Goal: Contribute content: Contribute content

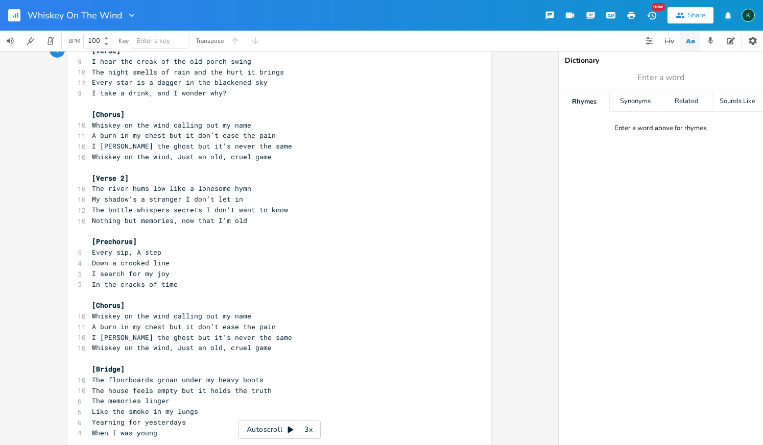
scroll to position [32, 0]
click at [176, 194] on span "My shadow’s a stranger I don’t let in" at bounding box center [167, 197] width 151 height 9
type textarea ","
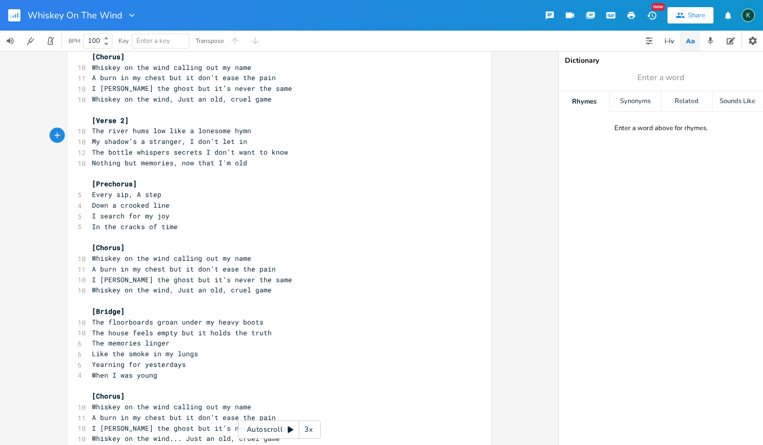
scroll to position [90, 0]
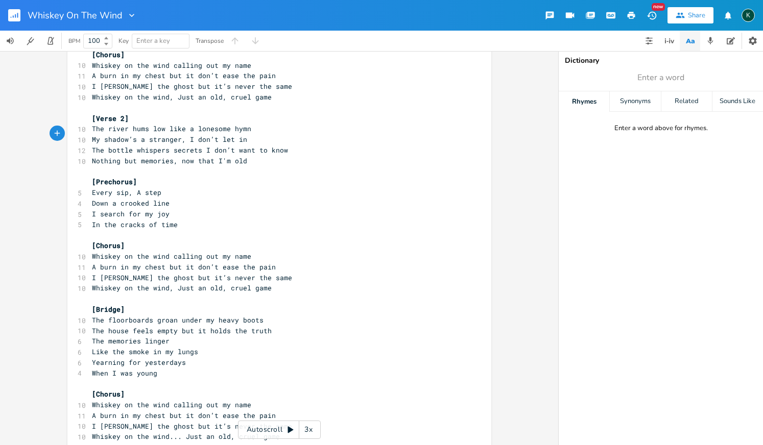
click at [227, 368] on pre "When I was young" at bounding box center [274, 373] width 369 height 11
click at [181, 432] on span "Whiskey on the wind... Just an old, cruel game" at bounding box center [186, 436] width 188 height 9
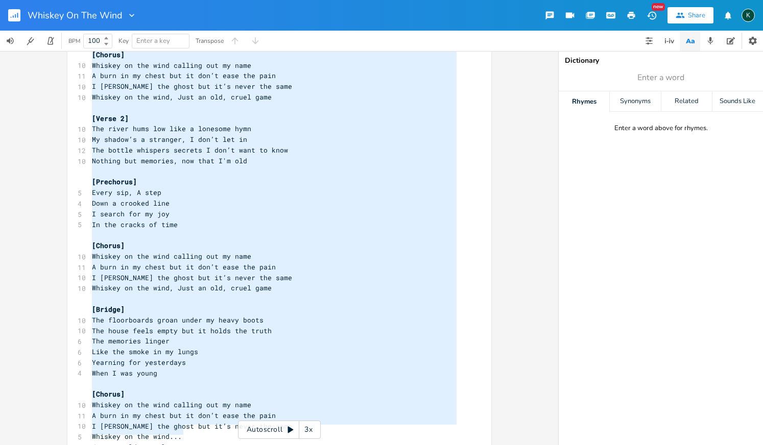
scroll to position [21, 0]
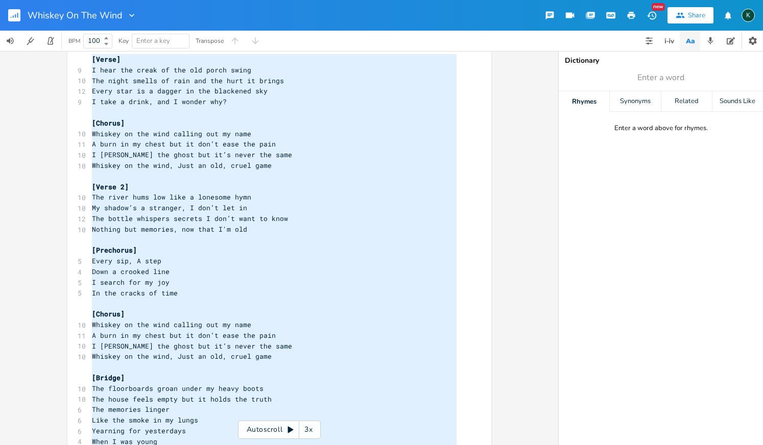
drag, startPoint x: 200, startPoint y: 430, endPoint x: -16, endPoint y: -45, distance: 522.4
click at [0, 0] on html "Whiskey On The Wind New Share K BPM 100 Key Enter a key Transpose x [Verse] 9 I…" at bounding box center [381, 222] width 763 height 445
type textarea "[Verse] I hear the creak of the old porch swing The night smells of rain and th…"
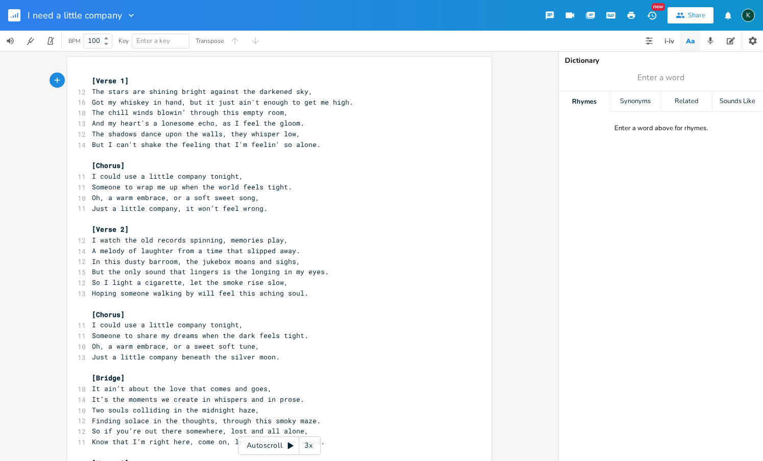
click at [92, 82] on span "[Verse 1]" at bounding box center [110, 80] width 37 height 9
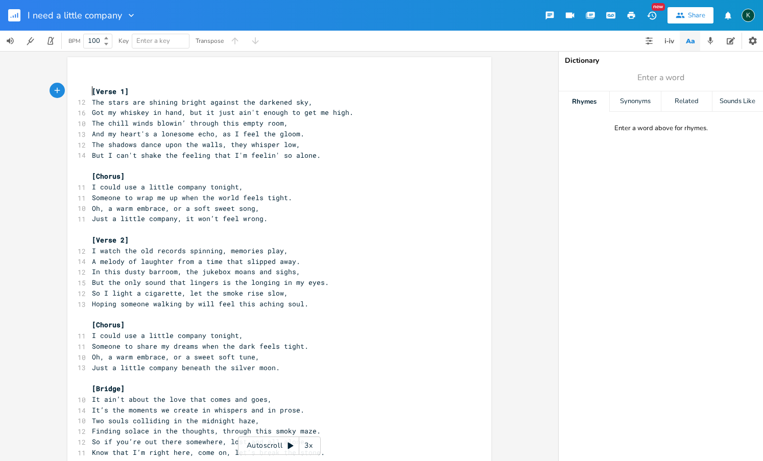
click at [94, 78] on pre "​" at bounding box center [274, 81] width 369 height 11
type textarea "[DEMOGRAPHIC_DATA]"
type textarea ", blues"
type textarea ", blues rock"
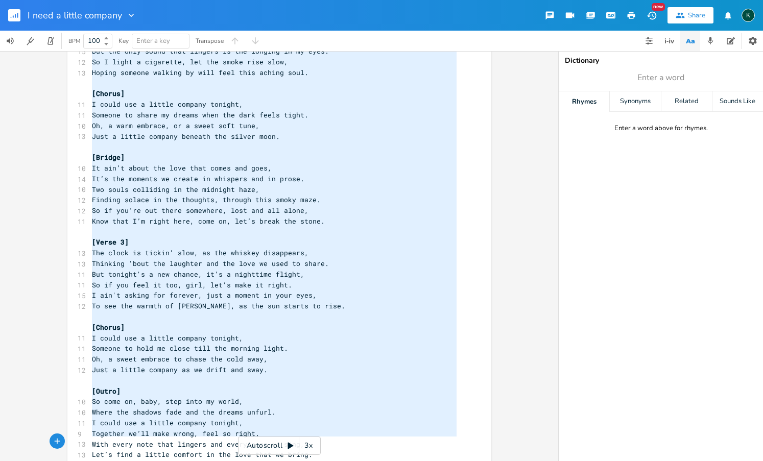
scroll to position [0, 0]
drag, startPoint x: 88, startPoint y: 92, endPoint x: 195, endPoint y: 461, distance: 383.8
click at [195, 461] on div "x 4 [DEMOGRAPHIC_DATA], blues, blues rock [Verse 1] 12 The stars are shining br…" at bounding box center [287, 165] width 394 height 646
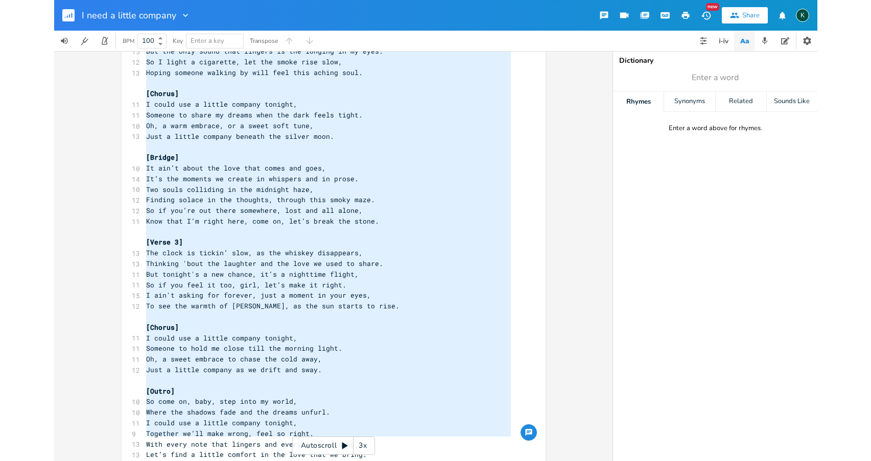
scroll to position [439, 0]
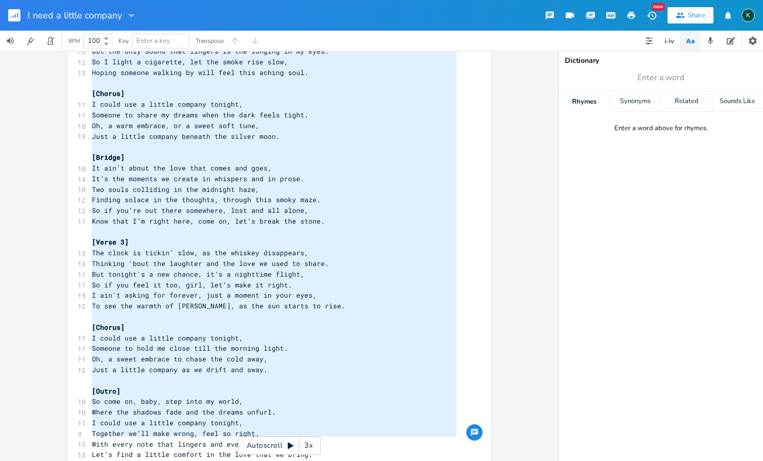
type textarea "[Lorem 8] Ips dolor sit ametcon adipis elitsed doe temporin utl, Etd ma aliquae…"
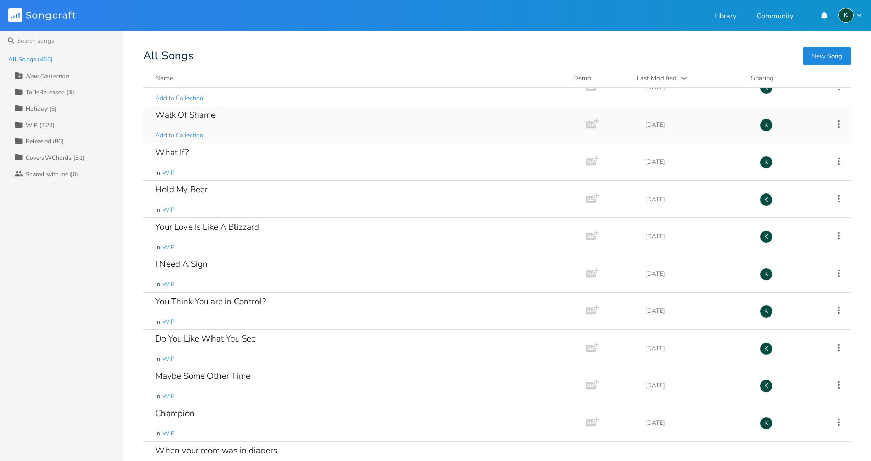
scroll to position [261, 0]
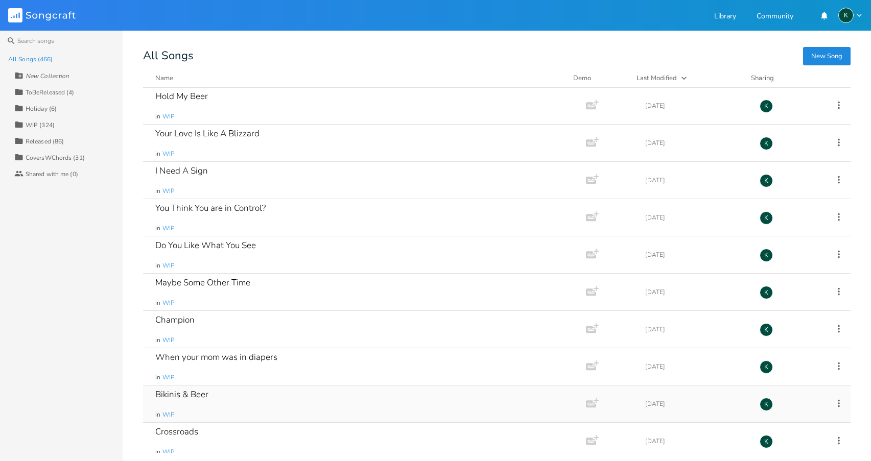
click at [200, 392] on div "Bikinis & Beer" at bounding box center [181, 394] width 53 height 9
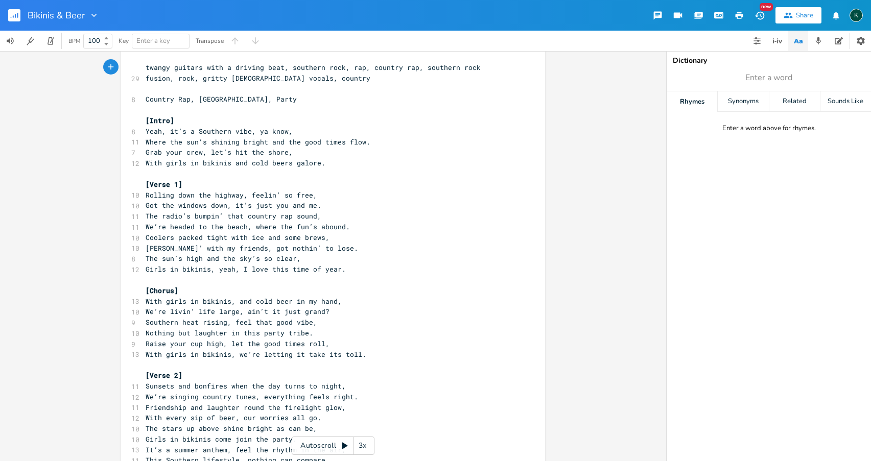
scroll to position [28, 0]
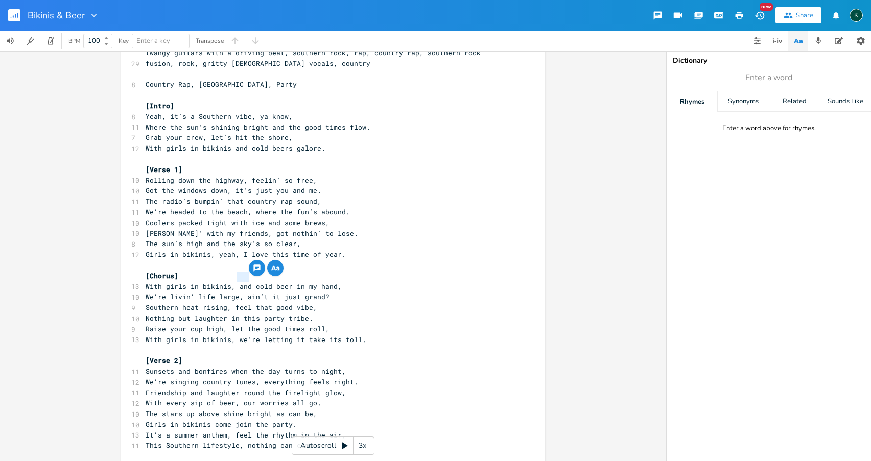
drag, startPoint x: 235, startPoint y: 278, endPoint x: 247, endPoint y: 278, distance: 11.7
click at [247, 282] on span "With girls in bikinis, and cold beer in my hand," at bounding box center [244, 286] width 196 height 9
type textarea "a"
click at [394, 324] on pre "Raise your cup high, let the good times roll," at bounding box center [327, 329] width 369 height 11
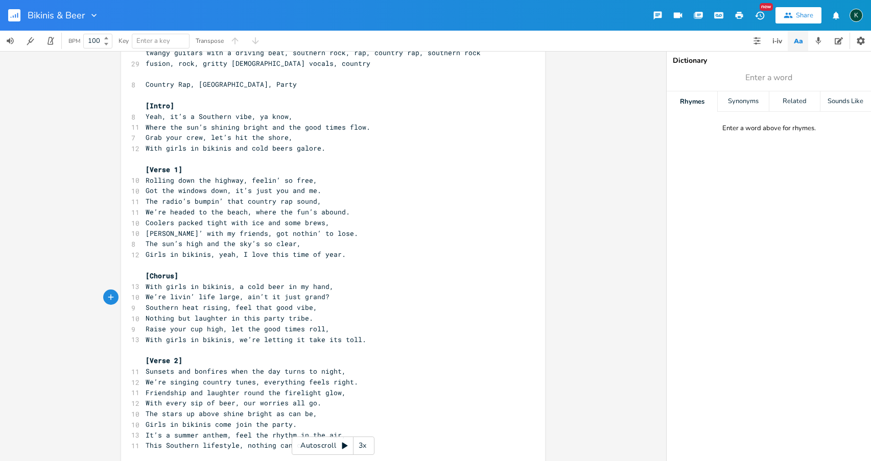
click at [230, 303] on span "Southern heat rising, feel that good vibe," at bounding box center [232, 307] width 172 height 9
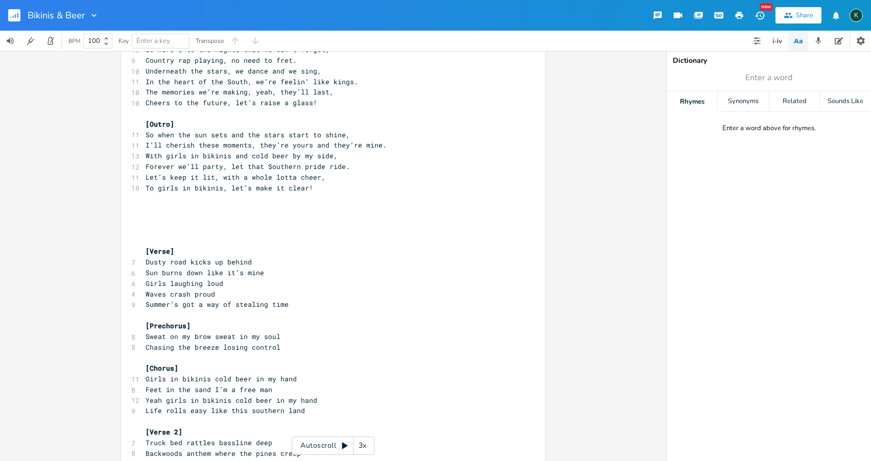
scroll to position [557, 0]
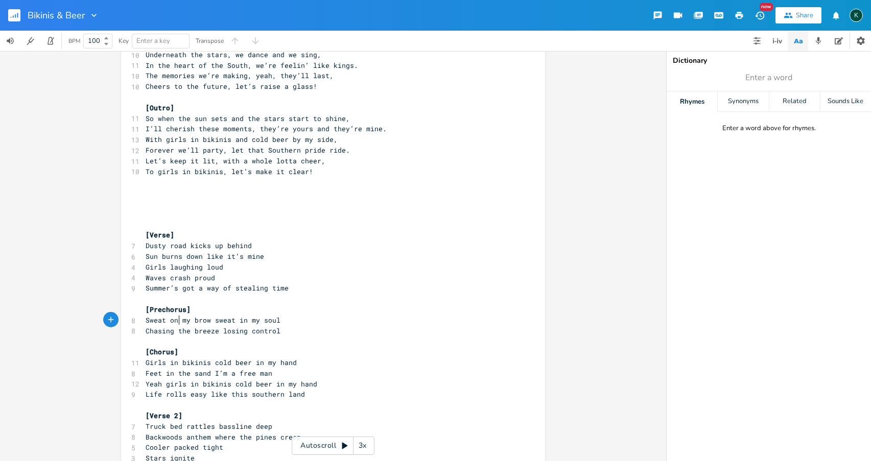
type textarea "[Chorus]"
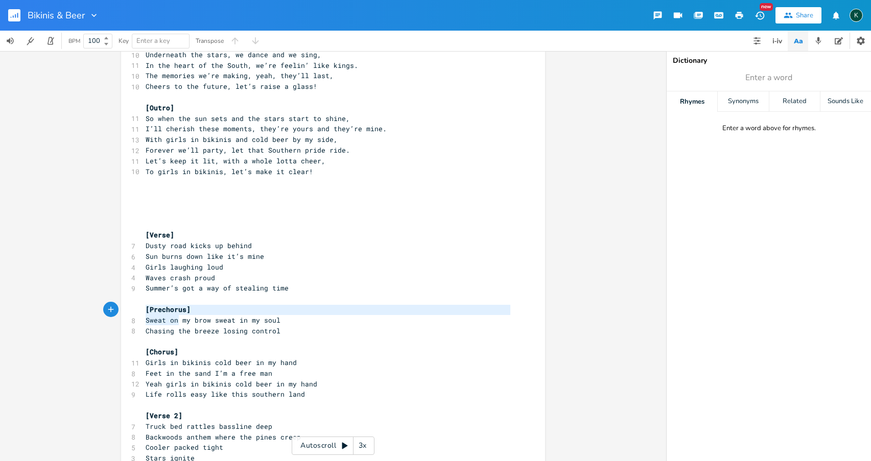
click at [183, 311] on div "[Chorus] x 29 twangy guitars with a driving beat, southern rock, rap, country r…" at bounding box center [333, 52] width 424 height 1105
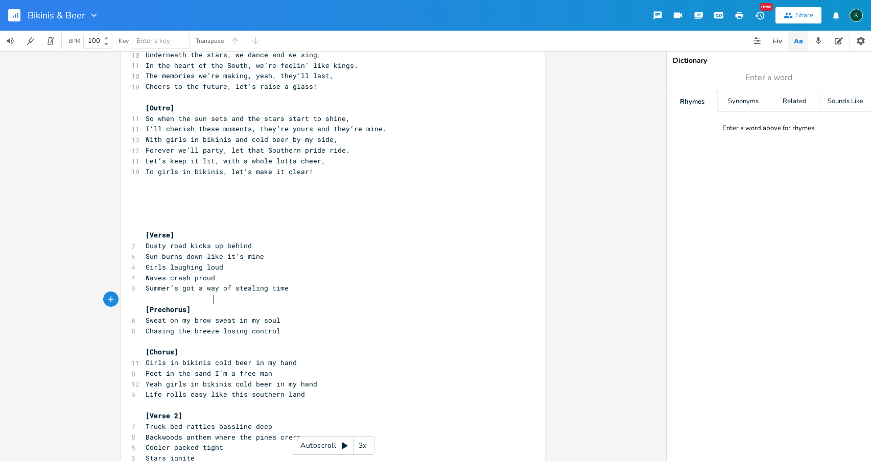
type textarea "e losing control"
drag, startPoint x: 209, startPoint y: 304, endPoint x: 221, endPoint y: 305, distance: 11.8
click at [210, 305] on div "29 twangy guitars with a driving beat, southern rock, rap, country rap, souther…" at bounding box center [327, 54] width 369 height 1072
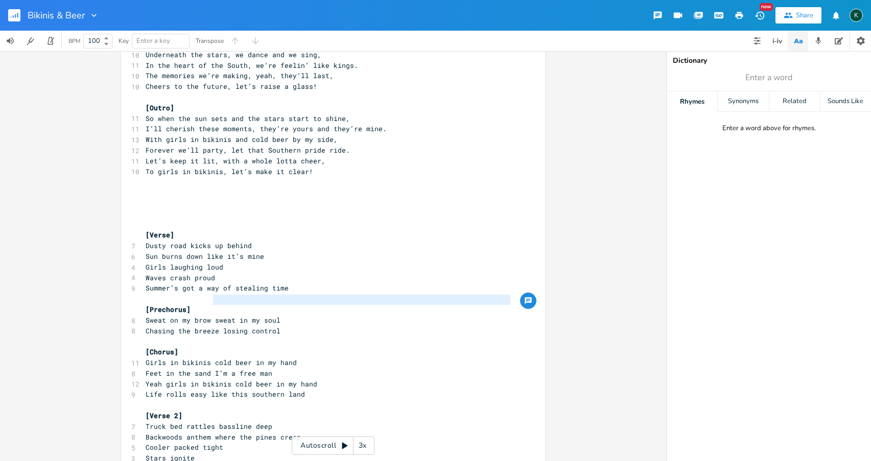
click at [278, 326] on pre "Chasing the breeze losing control" at bounding box center [327, 331] width 369 height 11
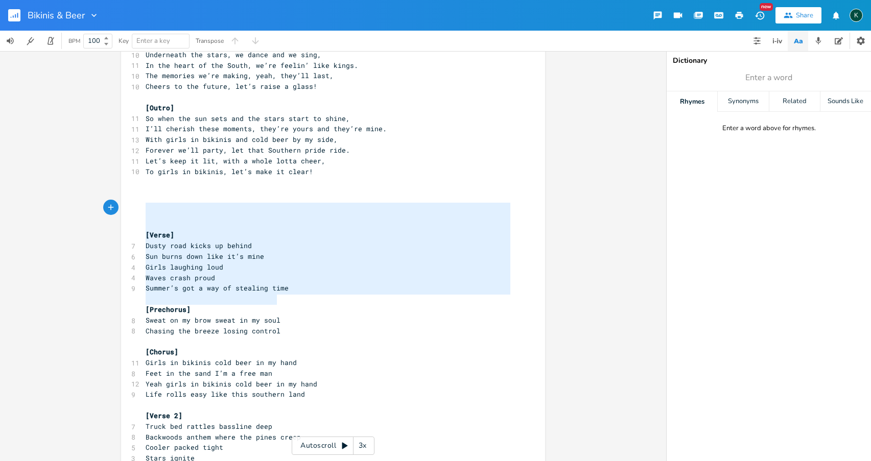
type textarea "[Verse] Dusty road kicks up behind Sun burns down like it’s mine Girls laughing…"
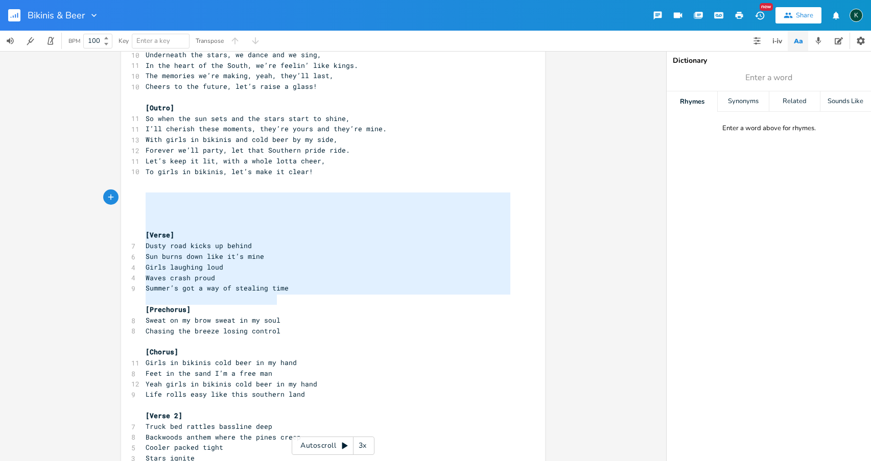
drag, startPoint x: 236, startPoint y: 298, endPoint x: 87, endPoint y: 200, distance: 177.7
click at [87, 200] on div "[Verse] Dusty road kicks up behind Sun burns down like it’s mine Girls laughing…" at bounding box center [333, 256] width 666 height 410
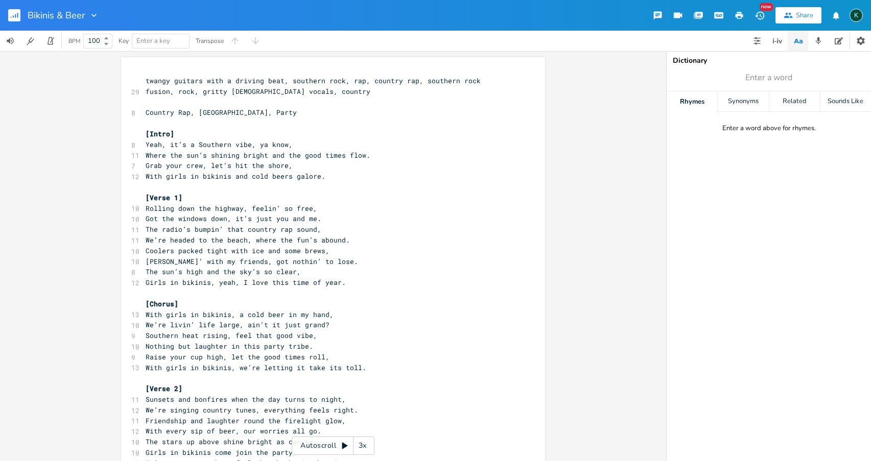
scroll to position [314, 0]
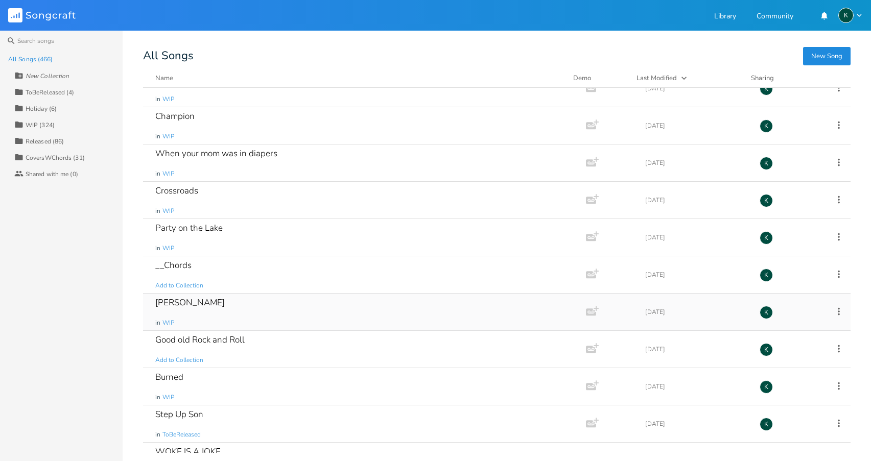
scroll to position [437, 0]
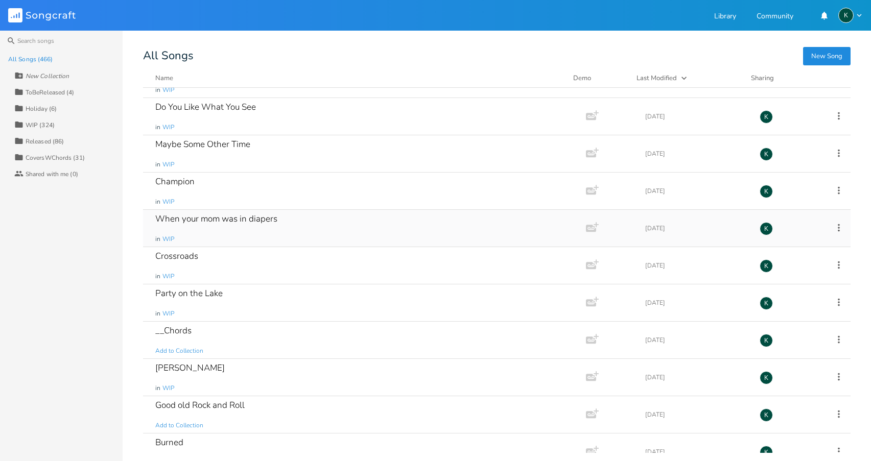
click at [203, 220] on div "When your mom was in diapers" at bounding box center [216, 218] width 122 height 9
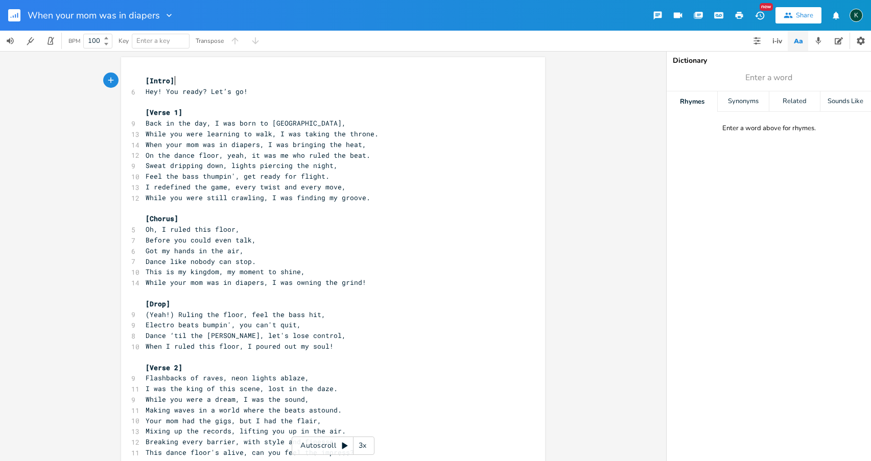
scroll to position [0, 1]
click at [19, 18] on rect "button" at bounding box center [14, 15] width 12 height 12
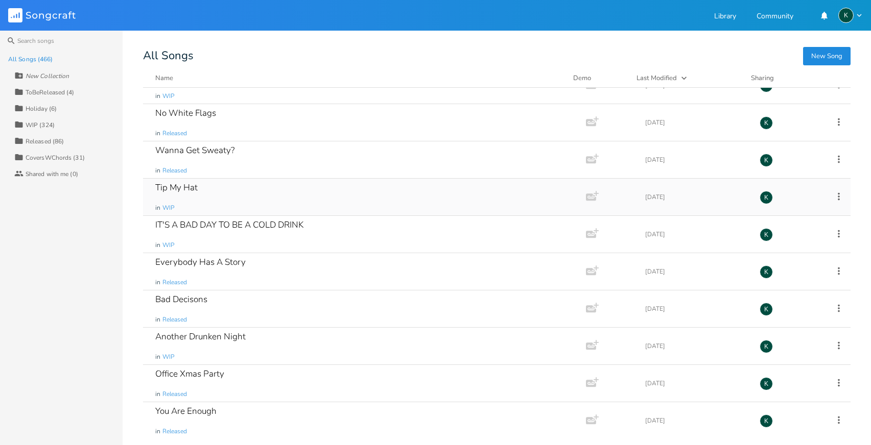
scroll to position [6880, 0]
click at [762, 57] on button "New Song" at bounding box center [826, 56] width 47 height 18
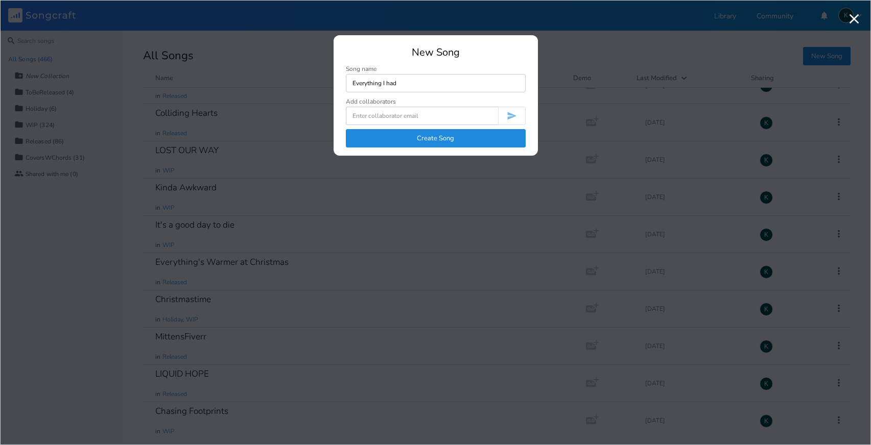
type input "Everything I had"
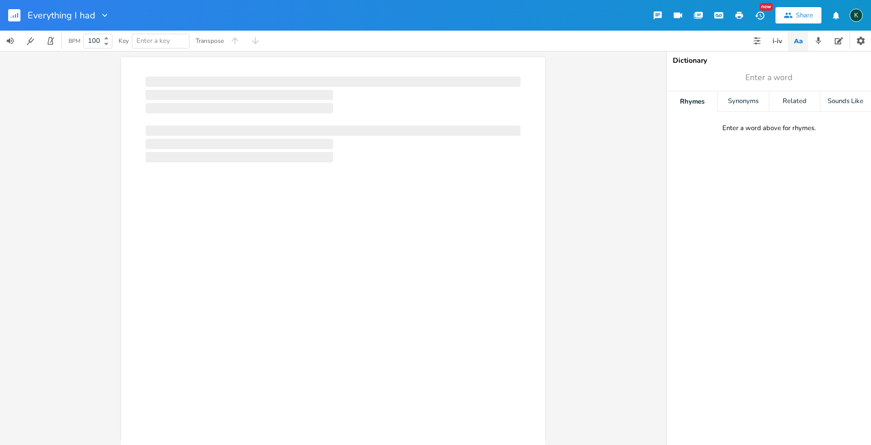
scroll to position [0, 1]
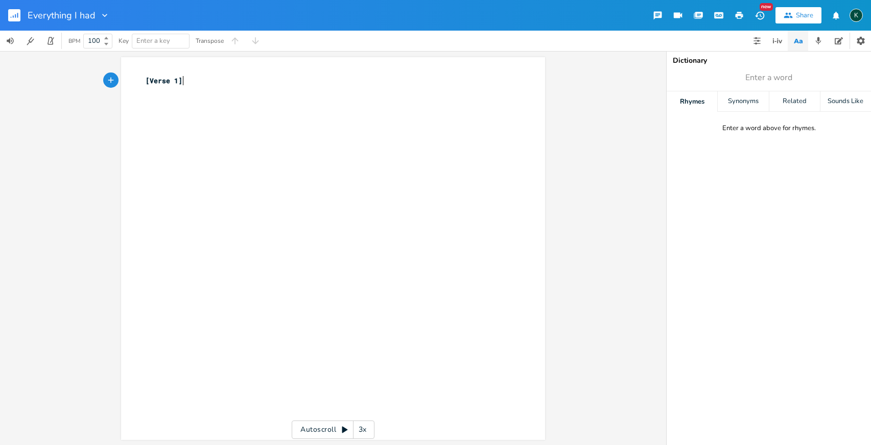
type textarea "[Verse 1]"
drag, startPoint x: 196, startPoint y: 78, endPoint x: 82, endPoint y: 77, distance: 113.4
click at [82, 77] on div "[Verse 1] x [Verse 1] ​ Autoscroll 3x" at bounding box center [333, 248] width 666 height 394
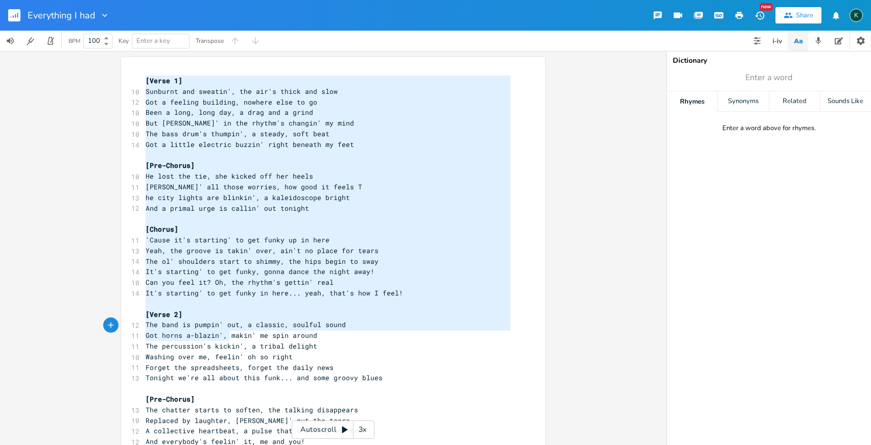
scroll to position [339, 0]
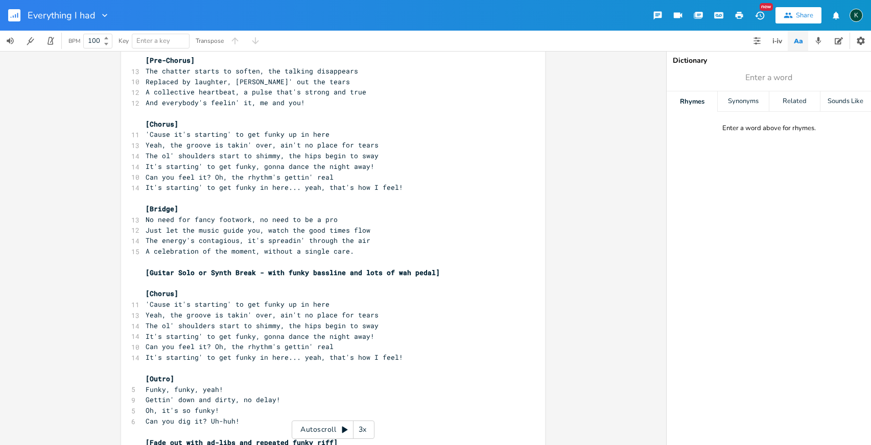
type textarea "[Verse 1] Sunburnt and sweatin', the air's thick and slow Got a feeling buildin…"
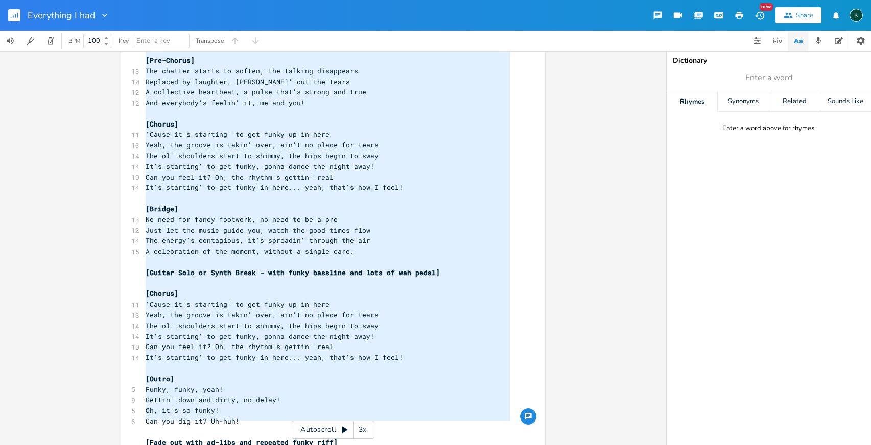
drag, startPoint x: 142, startPoint y: 77, endPoint x: 261, endPoint y: 445, distance: 386.4
click at [261, 445] on div "x [Verse 1] 10 Sunburnt and sweatin', the air's thick and slow 12 Got a feeling…" at bounding box center [340, 104] width 394 height 741
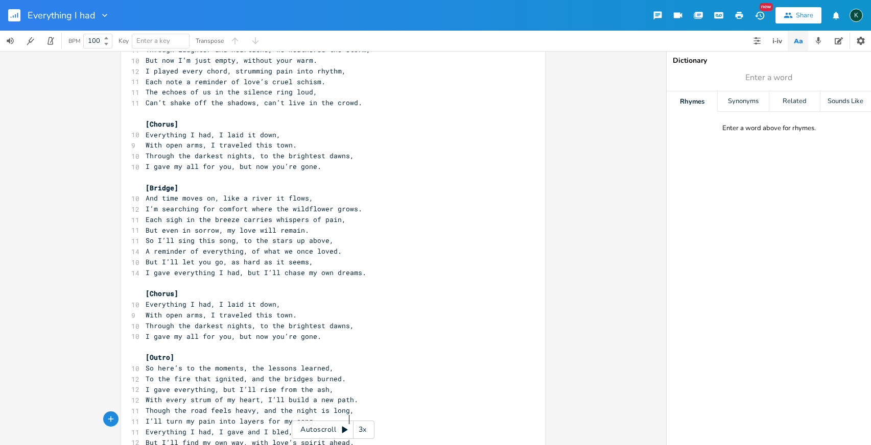
click at [8, 15] on div "Everything I had" at bounding box center [55, 15] width 110 height 31
click at [12, 16] on rect "button" at bounding box center [14, 15] width 12 height 12
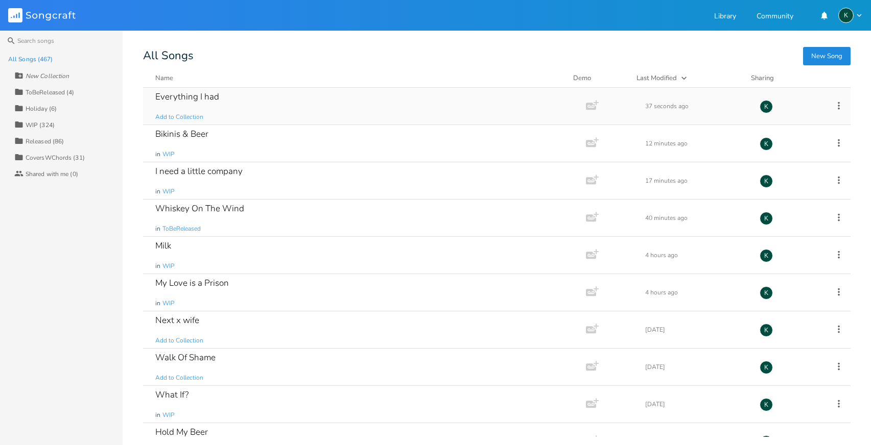
scroll to position [1251, 0]
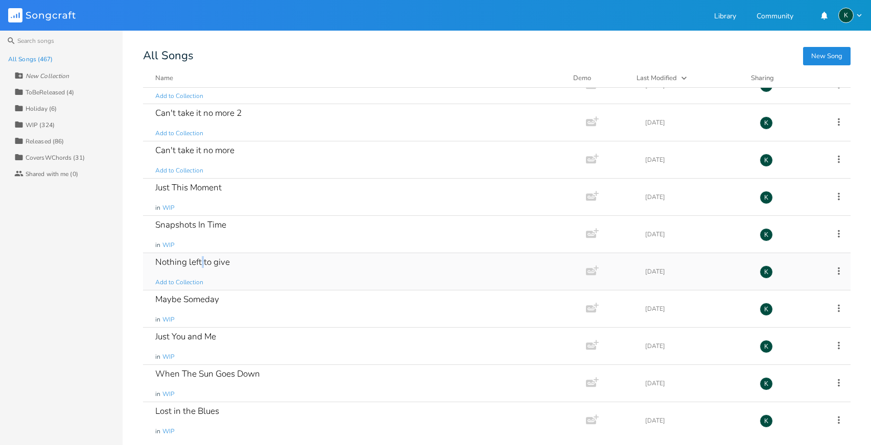
click at [202, 258] on div "Nothing left to give" at bounding box center [192, 262] width 75 height 9
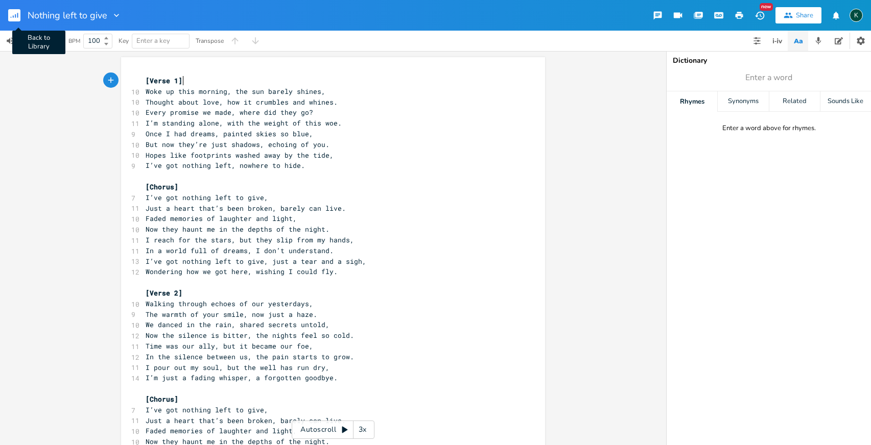
click at [17, 16] on icon "button" at bounding box center [17, 15] width 1 height 5
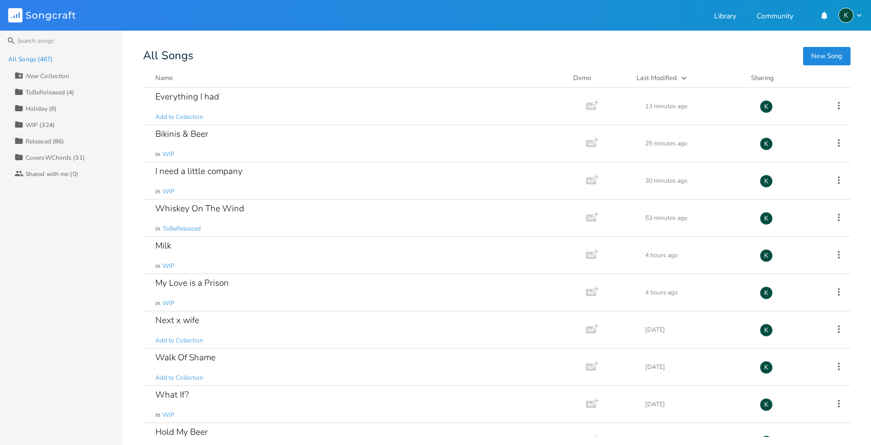
scroll to position [3898, 0]
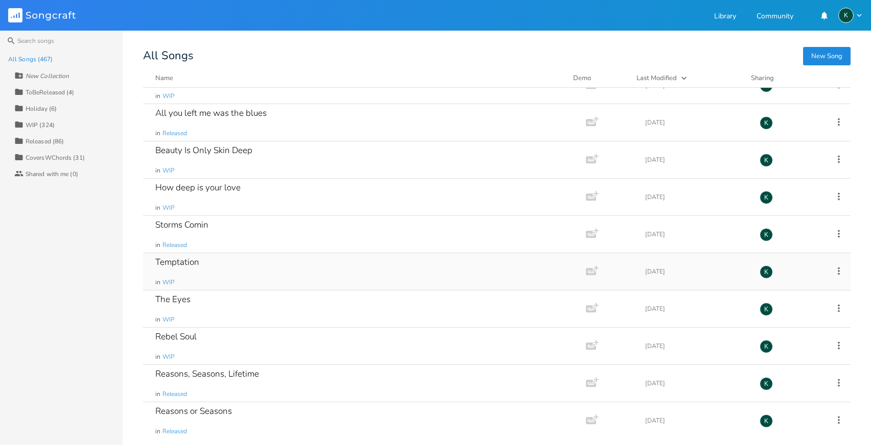
click at [196, 260] on div "Temptation" at bounding box center [177, 262] width 44 height 9
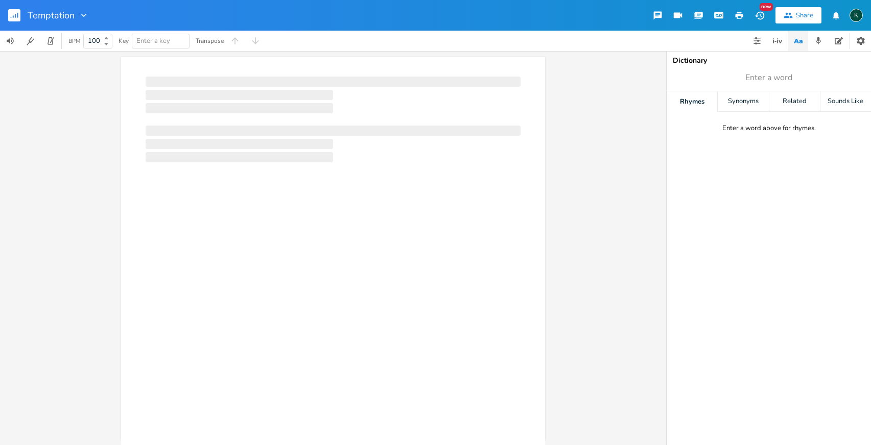
scroll to position [0, 1]
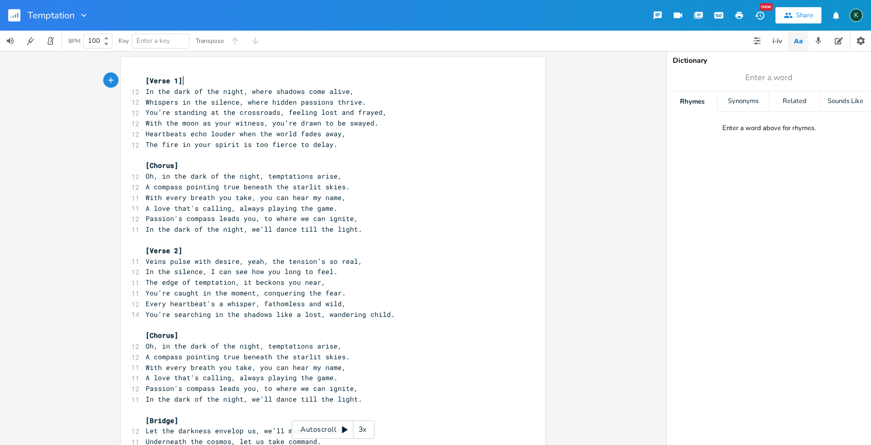
click at [12, 14] on rect "button" at bounding box center [14, 15] width 12 height 12
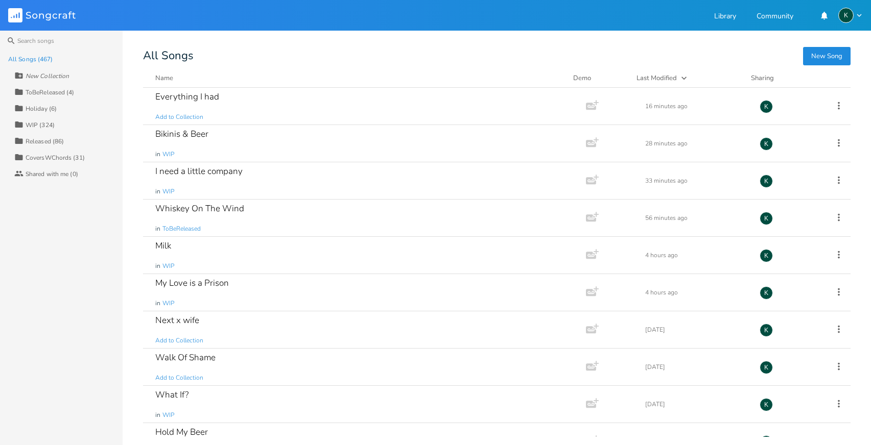
scroll to position [14596, 0]
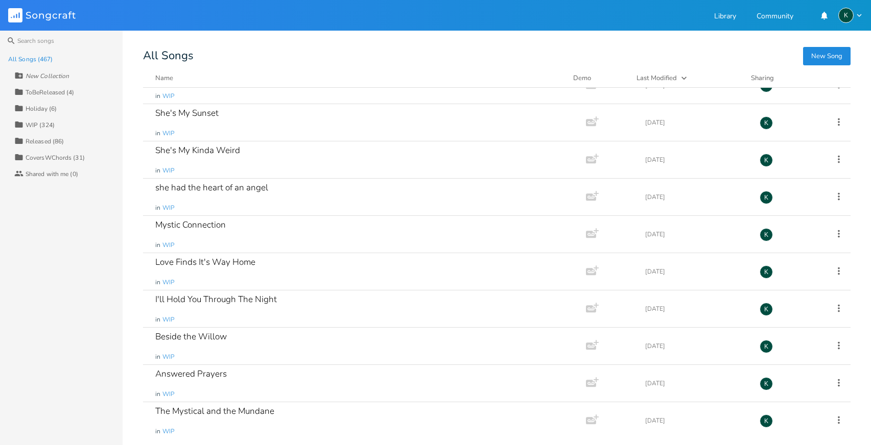
click at [762, 55] on button "New Song" at bounding box center [826, 56] width 47 height 18
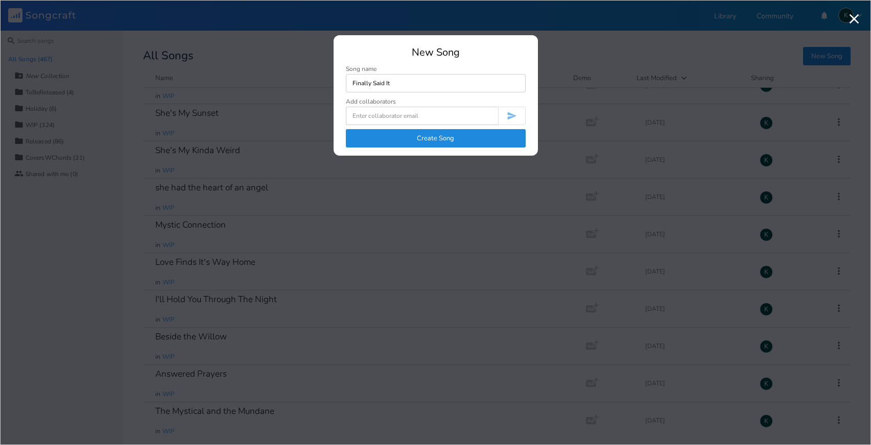
type input "Finally Said It"
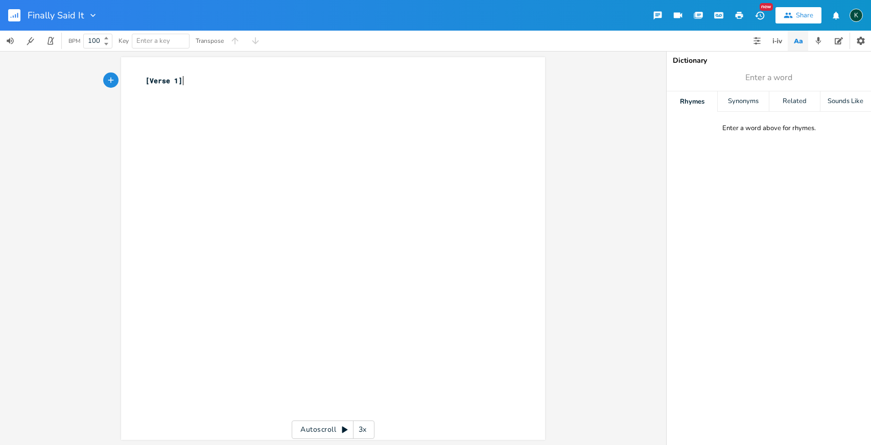
scroll to position [0, 1]
type textarea "[Verse 1]"
drag, startPoint x: 240, startPoint y: 80, endPoint x: 82, endPoint y: 70, distance: 158.6
click at [83, 73] on div "[Verse 1] x [Verse 1] ​ Autoscroll 3x" at bounding box center [333, 248] width 666 height 394
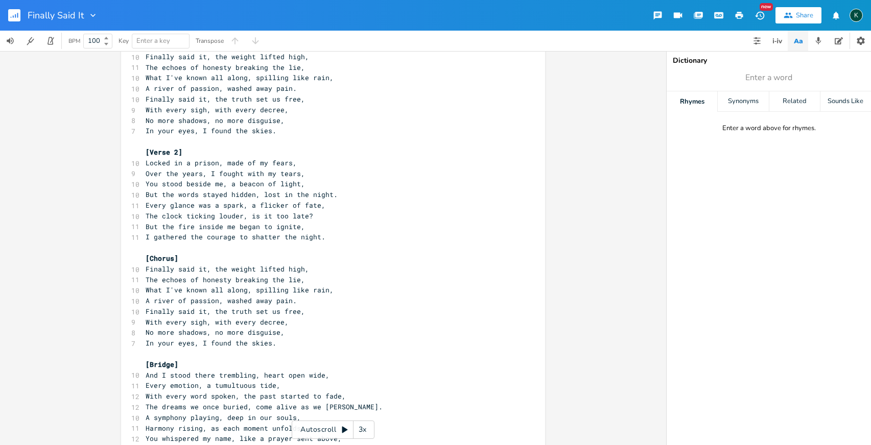
scroll to position [0, 0]
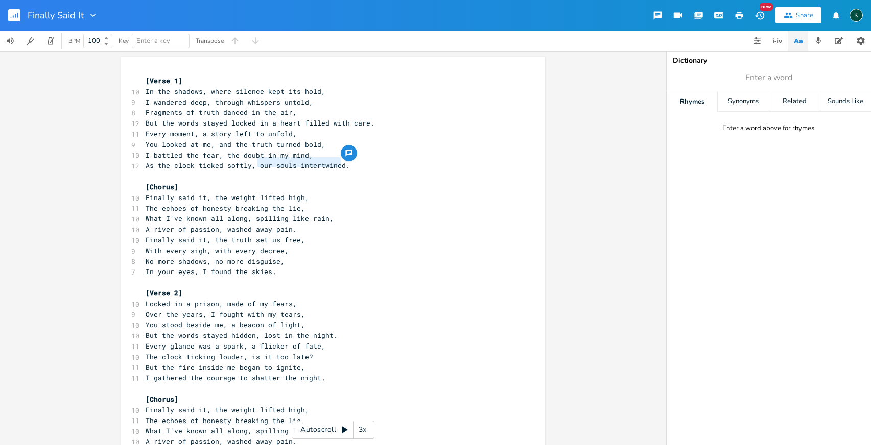
drag, startPoint x: 255, startPoint y: 162, endPoint x: 339, endPoint y: 162, distance: 83.7
click at [339, 162] on span "As the clock ticked softly, our souls intertwined." at bounding box center [248, 165] width 204 height 9
type textarea "I tried to be kind"
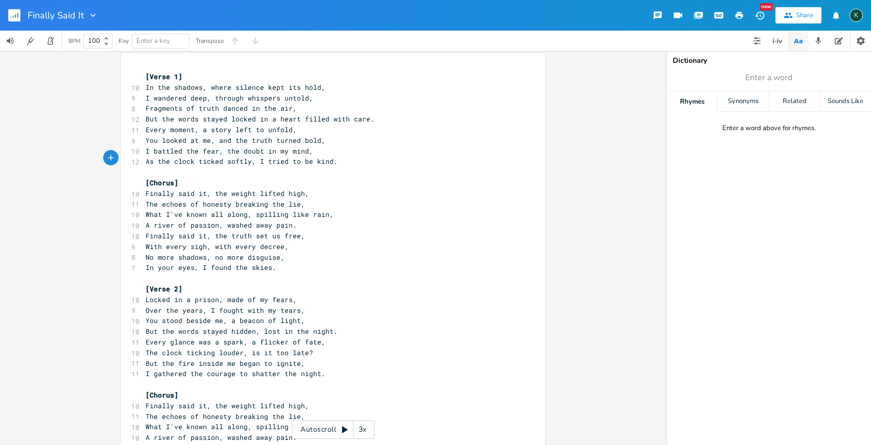
scroll to position [6, 0]
drag, startPoint x: 271, startPoint y: 260, endPoint x: 144, endPoint y: 260, distance: 126.6
click at [144, 260] on pre "In your eyes, I found the skies." at bounding box center [327, 265] width 369 height 11
type textarea "My only regret, it"
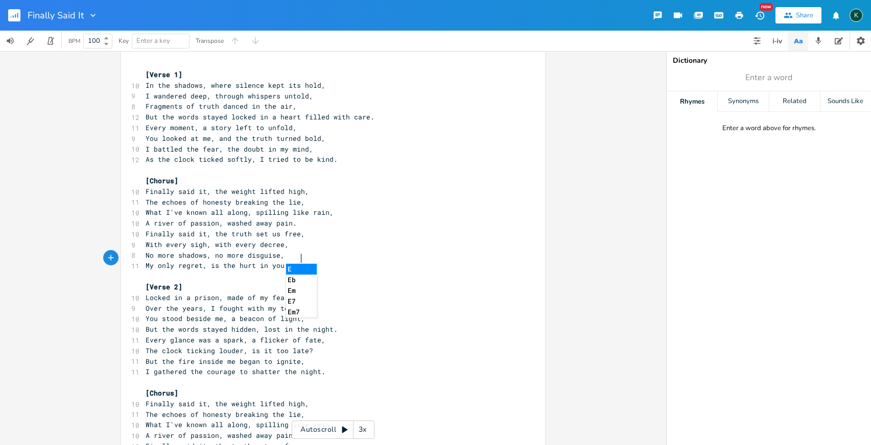
scroll to position [0, 56]
type textarea "s the hurt in your eyes."
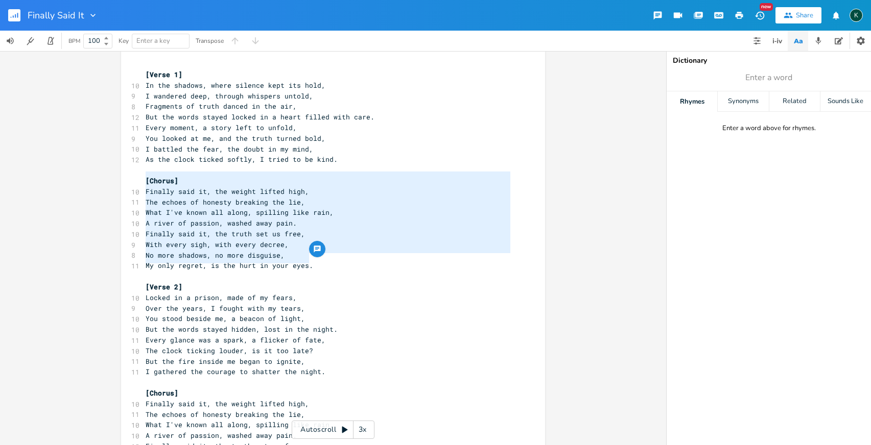
drag, startPoint x: 308, startPoint y: 262, endPoint x: 84, endPoint y: 178, distance: 240.1
click at [84, 178] on div "[Chorus] Finally said it, the weight lifted high, The echoes of honesty breakin…" at bounding box center [333, 248] width 666 height 394
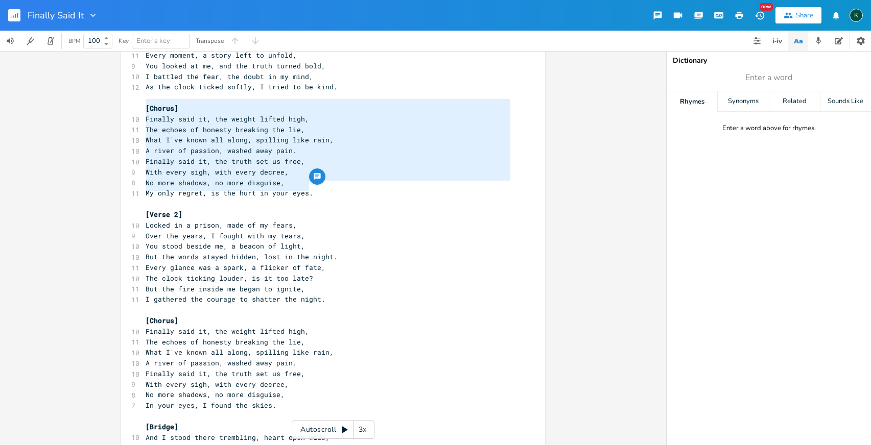
scroll to position [81, 0]
type textarea "[Chorus] Finally said it, the weight lifted high, The echoes of honesty breakin…"
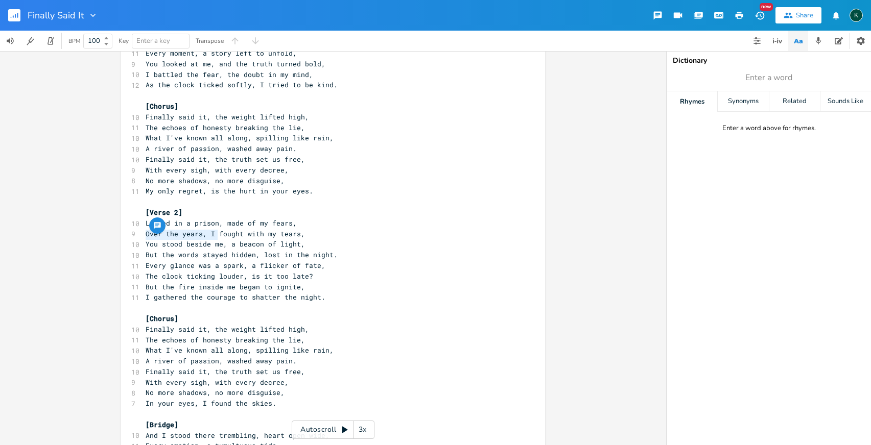
type textarea "You stood beside me"
drag, startPoint x: 144, startPoint y: 236, endPoint x: 218, endPoint y: 236, distance: 73.5
click at [218, 239] on span "You stood beside me, a beacon of light," at bounding box center [225, 243] width 159 height 9
click at [210, 239] on span "You stood beside me, a beacon of light," at bounding box center [225, 243] width 159 height 9
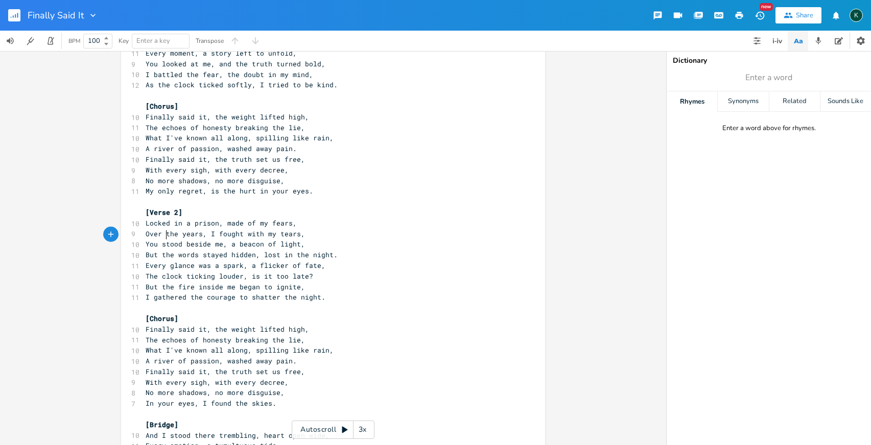
click at [161, 239] on span "You stood beside me, a beacon of light," at bounding box center [225, 243] width 159 height 9
drag, startPoint x: 159, startPoint y: 236, endPoint x: 218, endPoint y: 237, distance: 58.7
click at [218, 239] on span "You stood beside me, a beacon of light," at bounding box center [225, 243] width 159 height 9
type textarea "couldn't love me"
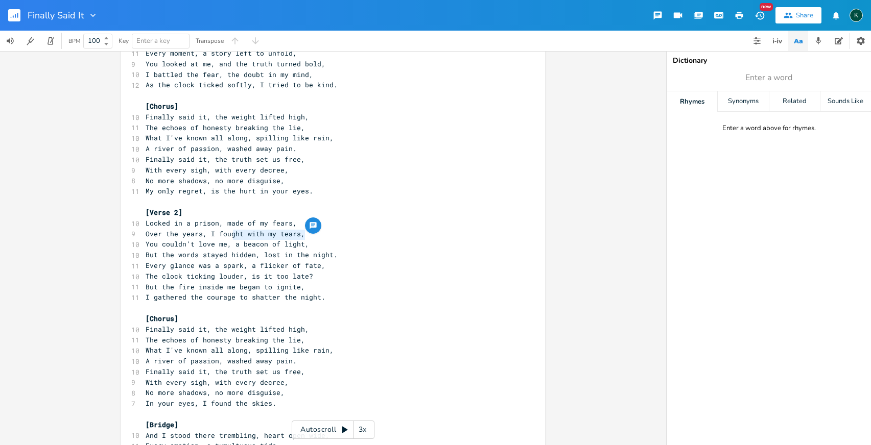
drag, startPoint x: 306, startPoint y: 239, endPoint x: 232, endPoint y: 236, distance: 74.1
click at [232, 239] on pre "You couldn't love me, a beacon of light," at bounding box center [327, 244] width 369 height 11
type textarea "you had to be right"
click at [294, 229] on span "Over the years, I fought with my tears," at bounding box center [225, 233] width 159 height 9
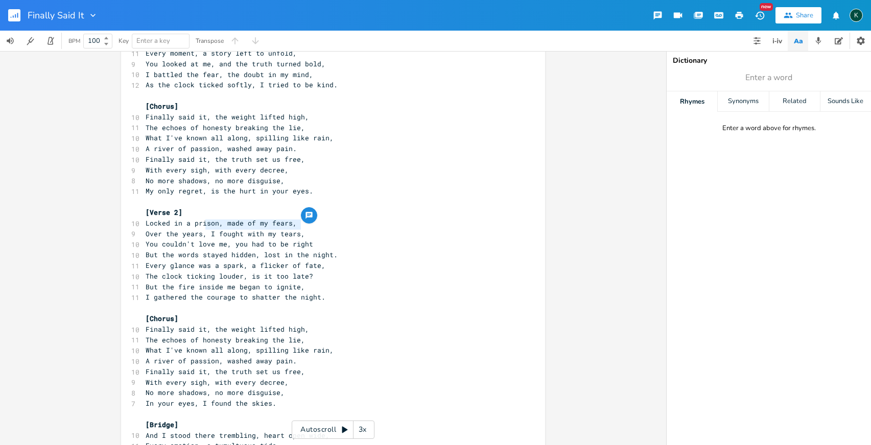
type textarea ", I fought with my tears,"
drag, startPoint x: 302, startPoint y: 223, endPoint x: 200, endPoint y: 224, distance: 102.1
click at [200, 229] on pre "Over the years, I fought with my tears," at bounding box center [327, 234] width 369 height 11
click at [146, 229] on span "Over the years" at bounding box center [174, 233] width 57 height 9
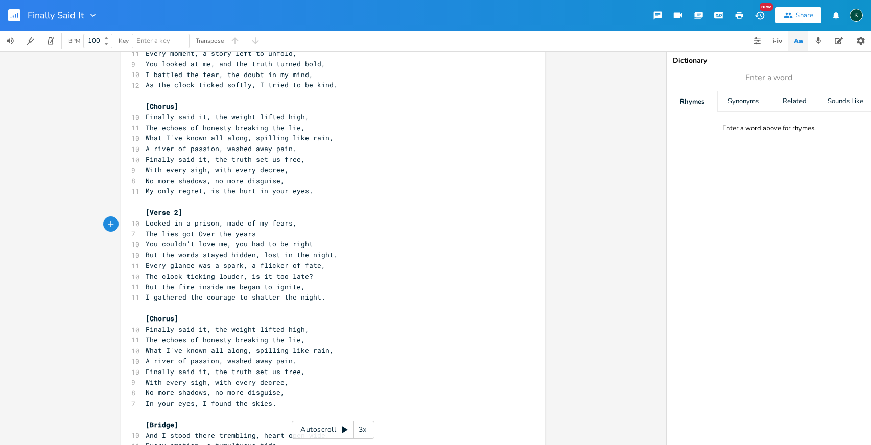
type textarea "The lies got b"
type textarea ":L"
type textarea "Lost in the lies,"
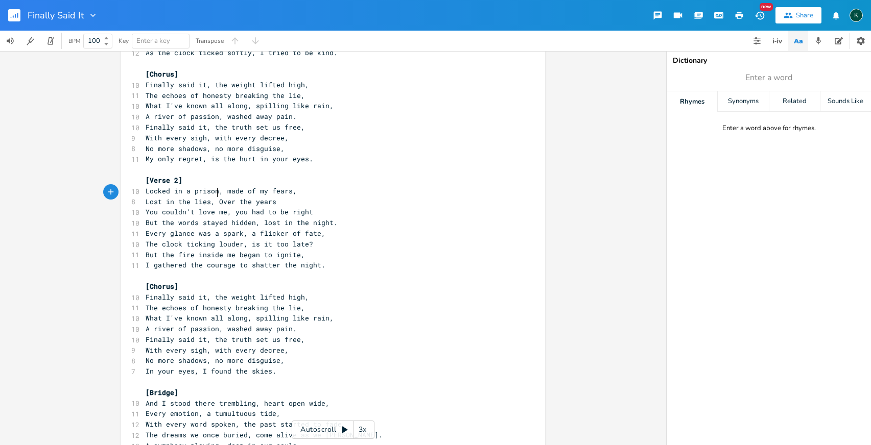
scroll to position [115, 0]
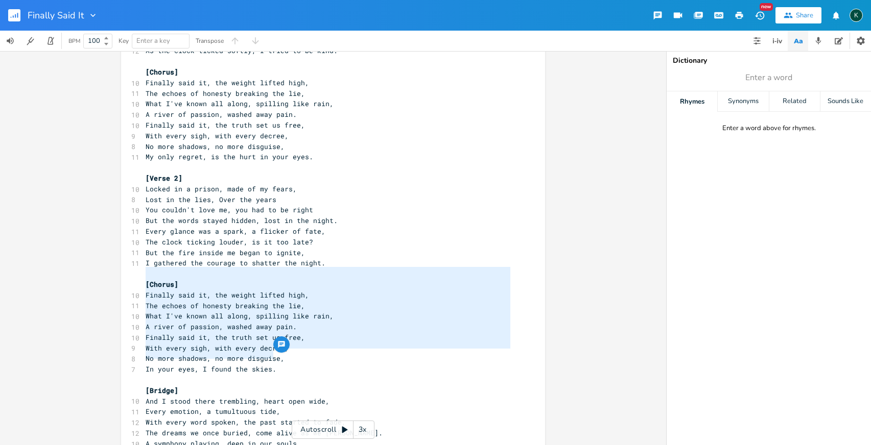
drag, startPoint x: 276, startPoint y: 355, endPoint x: 87, endPoint y: 272, distance: 206.7
click at [87, 272] on div "[Chorus] Finally said it, the weight lifted high, The echoes of honesty breakin…" at bounding box center [333, 248] width 666 height 394
type textarea "​[Chorus] Finally said it, the weight lifted high, The echoes of honesty breaki…"
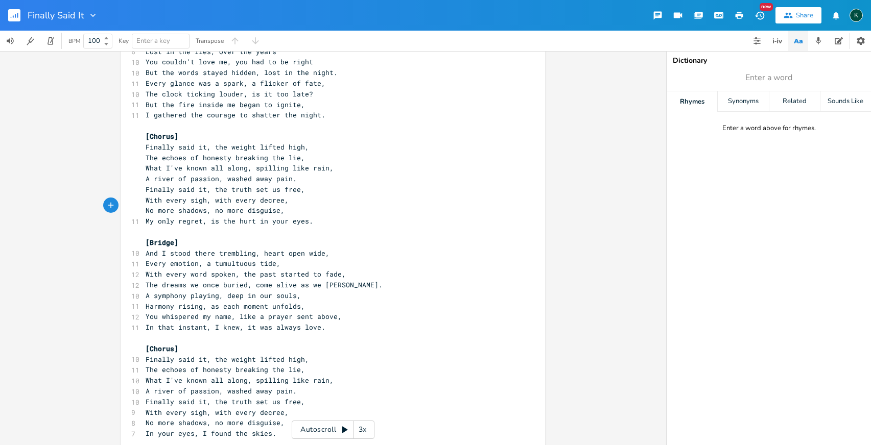
scroll to position [344, 0]
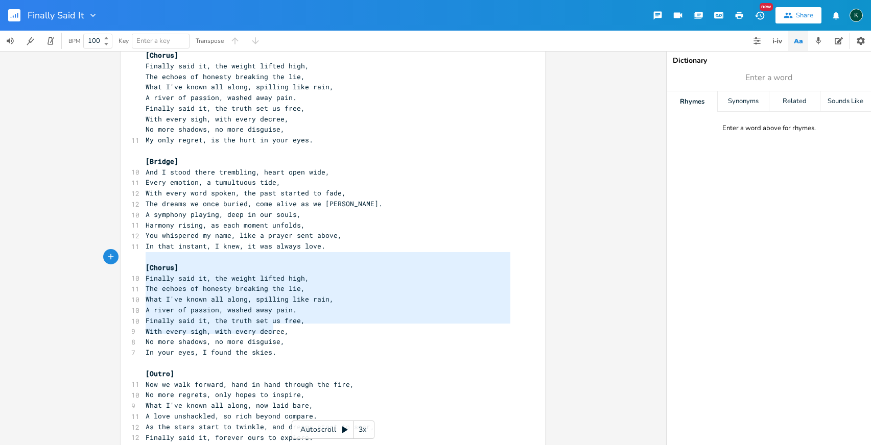
type textarea "[Chorus] Finally said it, the weight lifted high, The echoes of honesty breakin…"
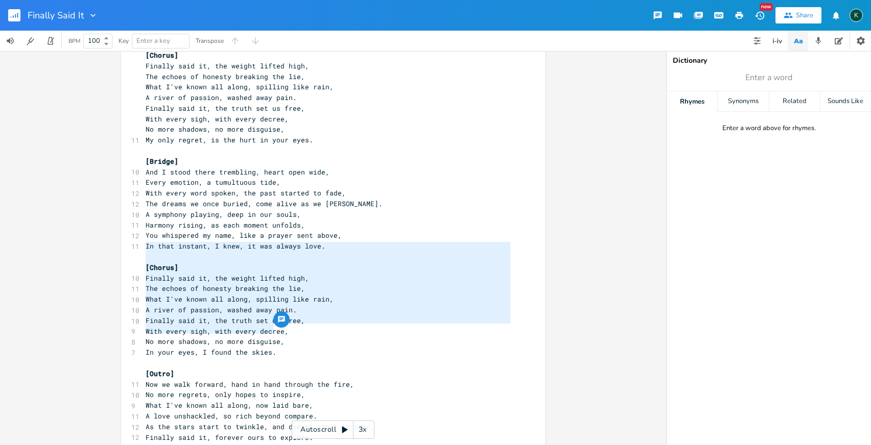
drag, startPoint x: 275, startPoint y: 331, endPoint x: 104, endPoint y: 248, distance: 190.7
click at [104, 248] on div "[Chorus] Finally said it, the weight lifted high, The echoes of honesty breakin…" at bounding box center [333, 248] width 666 height 394
paste textarea
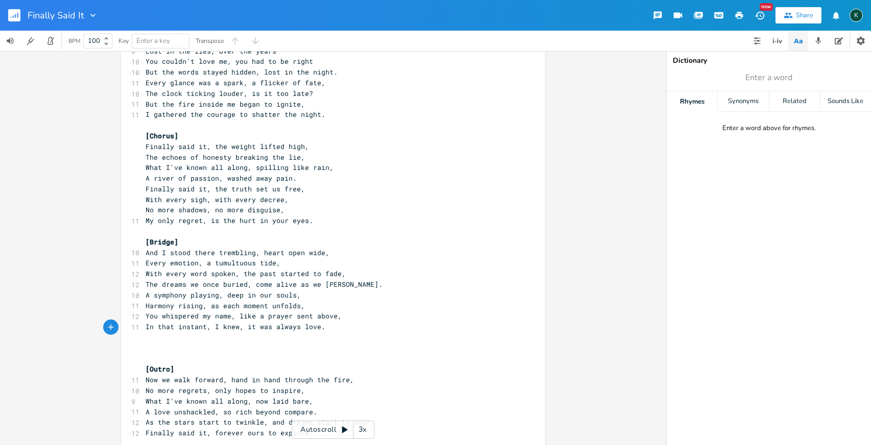
type textarea "[Chorus] Finally said it, the weight lifted high, The echoes of honesty breakin…"
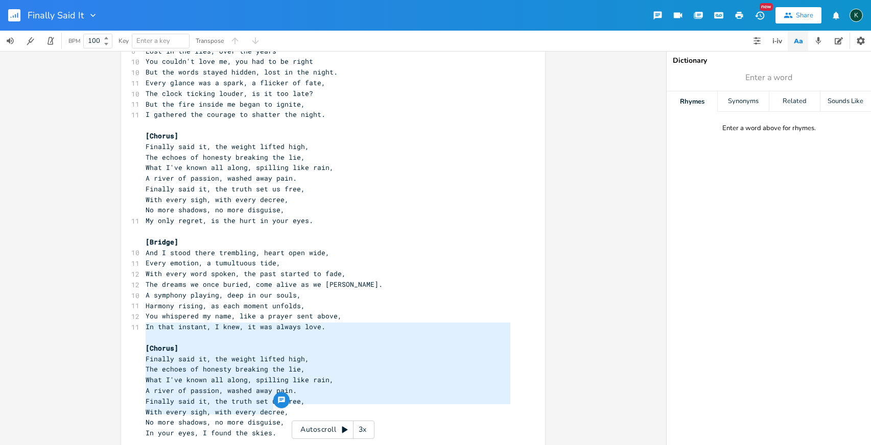
click at [170, 174] on span "A river of passion, washed away pain." at bounding box center [221, 178] width 151 height 9
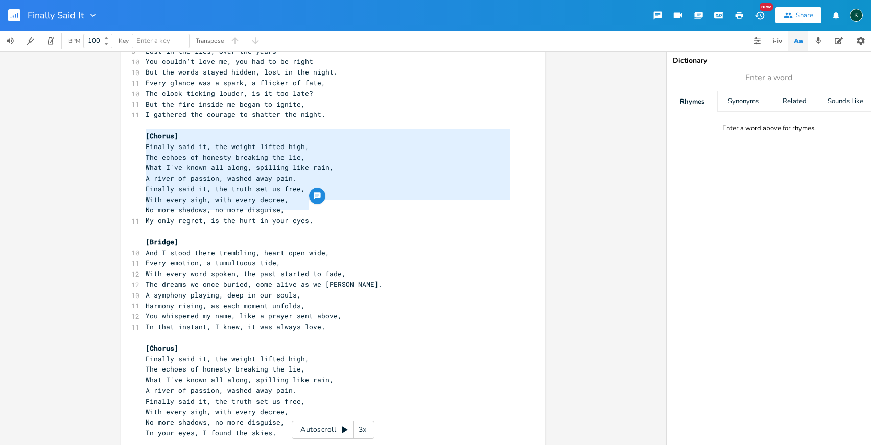
type textarea "[Chorus] Finally said it, the weight lifted high, The echoes of honesty breakin…"
drag, startPoint x: 314, startPoint y: 210, endPoint x: 121, endPoint y: 123, distance: 212.1
click at [121, 123] on div "[Chorus] Finally said it, the weight lifted high, The echoes of honesty breakin…" at bounding box center [333, 171] width 424 height 755
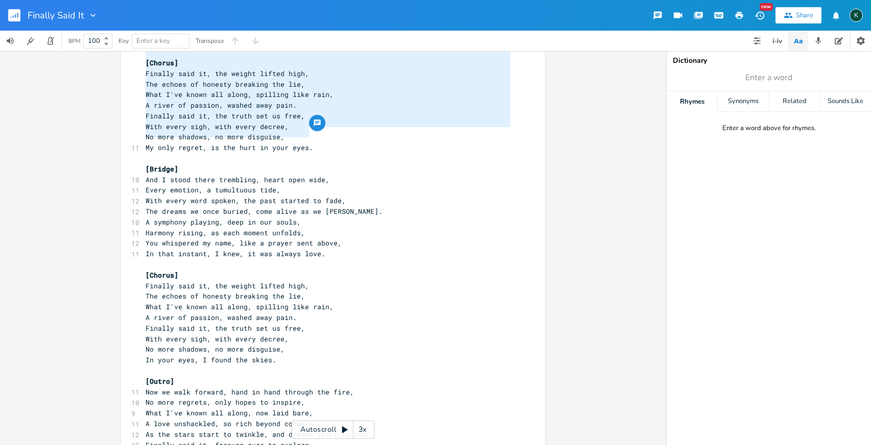
scroll to position [345, 0]
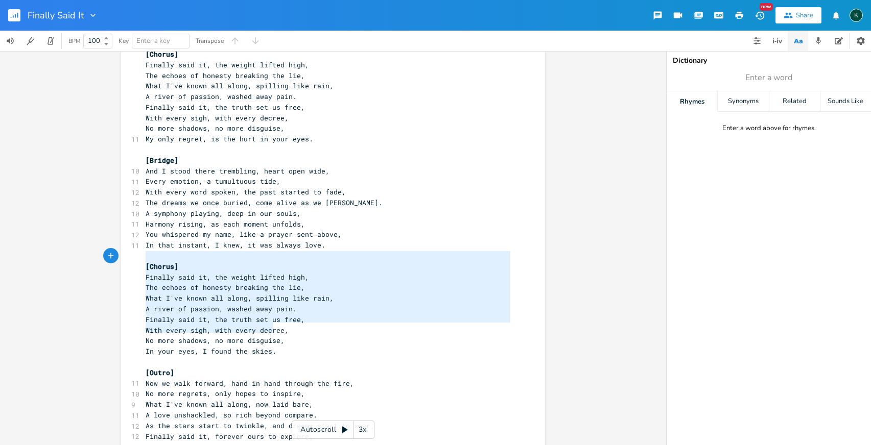
type textarea "[Chorus] Finally said it, the weight lifted high, The echoes of honesty breakin…"
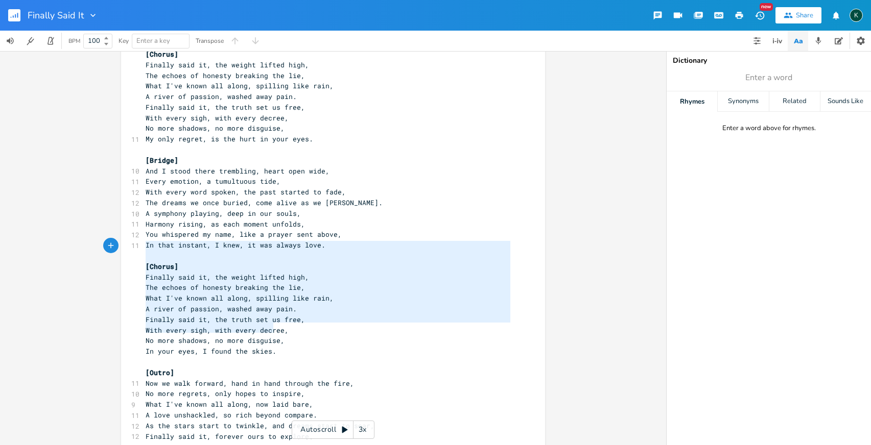
drag, startPoint x: 279, startPoint y: 328, endPoint x: 117, endPoint y: 248, distance: 180.9
click at [117, 248] on div "[Chorus] Finally said it, the weight lifted high, The echoes of honesty breakin…" at bounding box center [333, 248] width 666 height 394
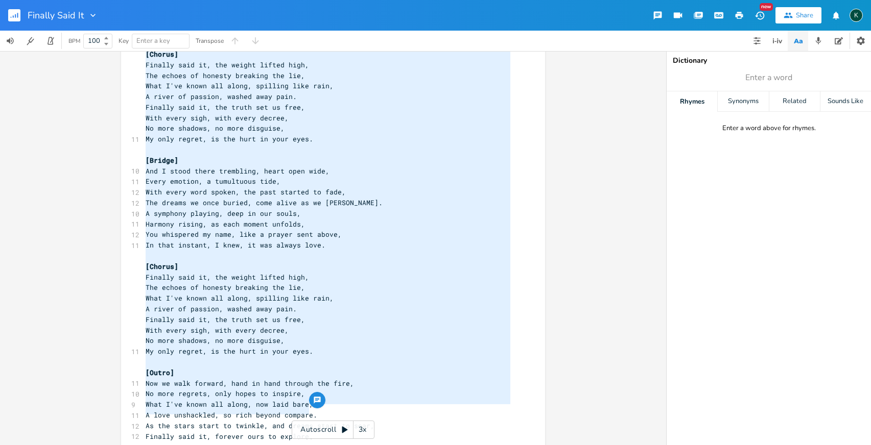
scroll to position [11, 0]
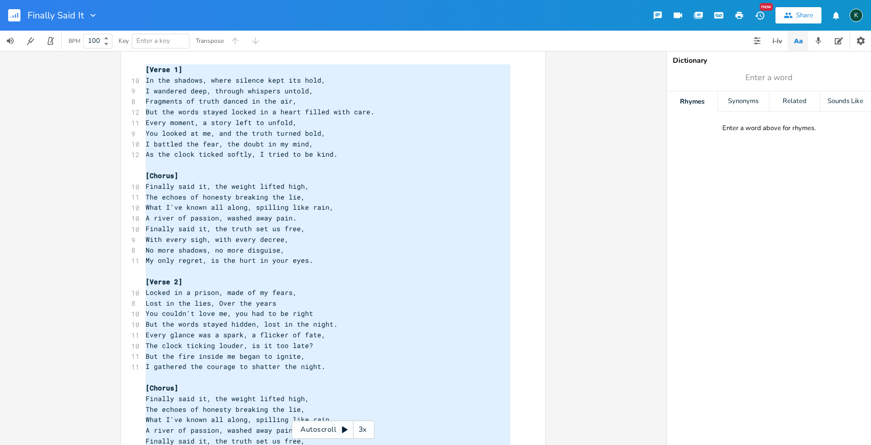
drag, startPoint x: 308, startPoint y: 413, endPoint x: 59, endPoint y: -106, distance: 576.0
click at [59, 0] on html "Finally Said It New Share K BPM 100 Key Enter a key Transpose x [Verse 1] 10 In…" at bounding box center [435, 222] width 871 height 445
type textarea "[Verse 1] In the shadows, where silence kept its hold, I wandered deep, through…"
